Goal: Transaction & Acquisition: Download file/media

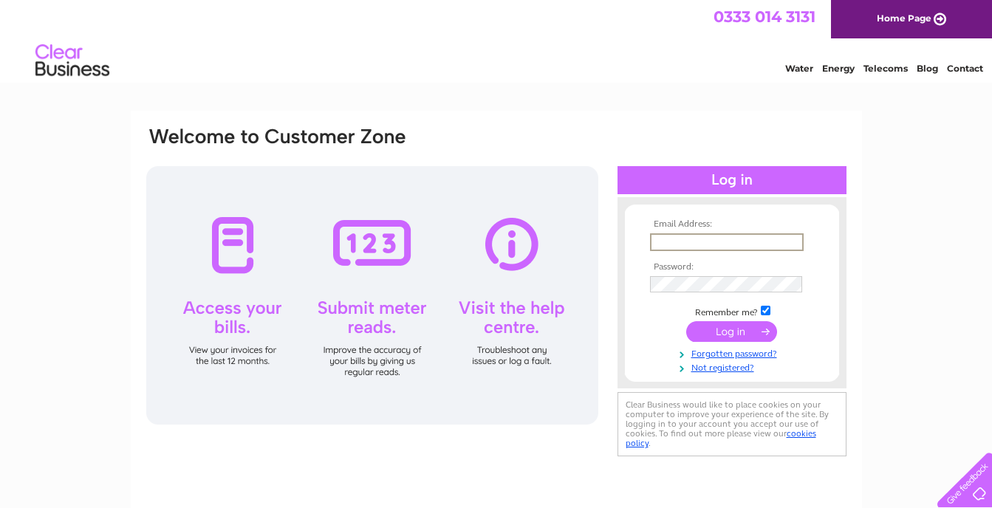
type input "warmsomething@gmail.com"
click at [729, 328] on input "submit" at bounding box center [731, 331] width 91 height 21
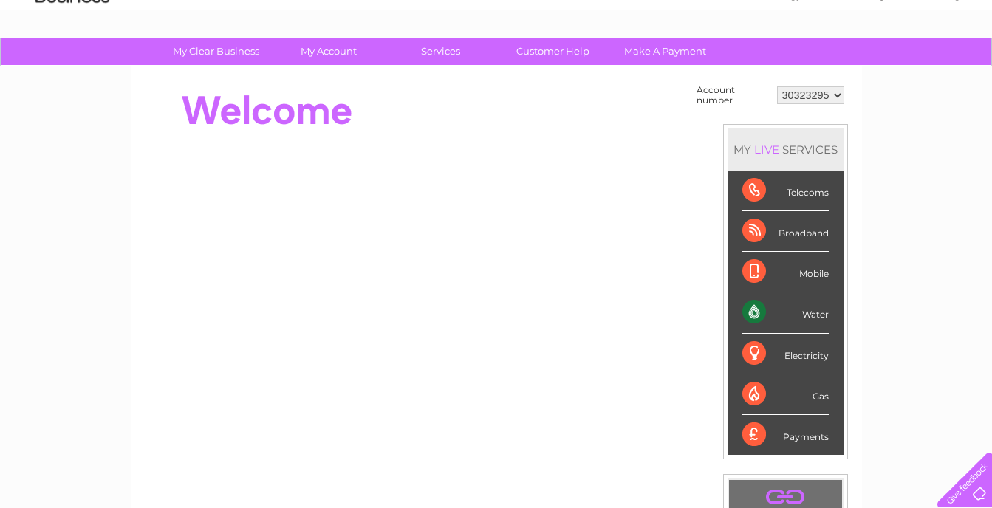
scroll to position [74, 0]
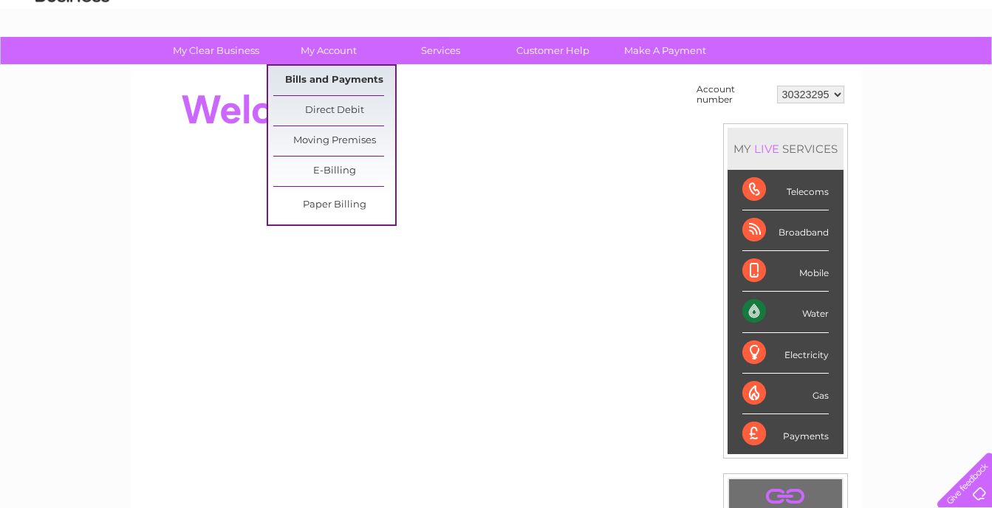
click at [335, 77] on link "Bills and Payments" at bounding box center [334, 81] width 122 height 30
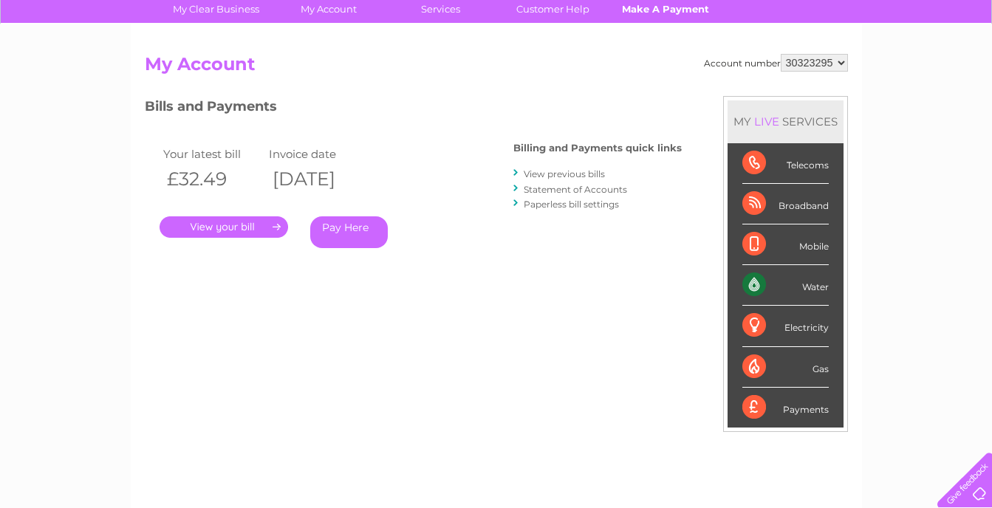
scroll to position [148, 0]
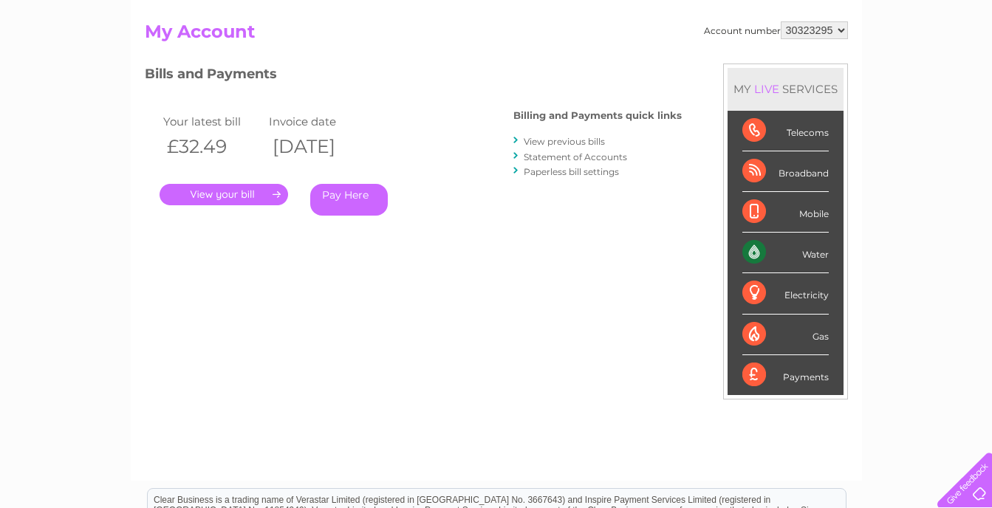
click at [245, 196] on link "." at bounding box center [224, 194] width 129 height 21
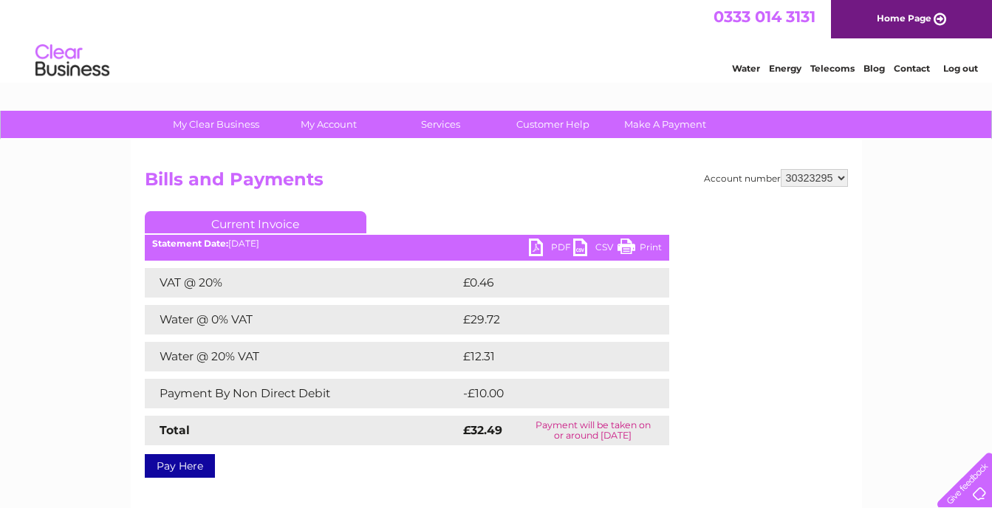
click at [537, 245] on link "PDF" at bounding box center [551, 249] width 44 height 21
